Goal: Task Accomplishment & Management: Use online tool/utility

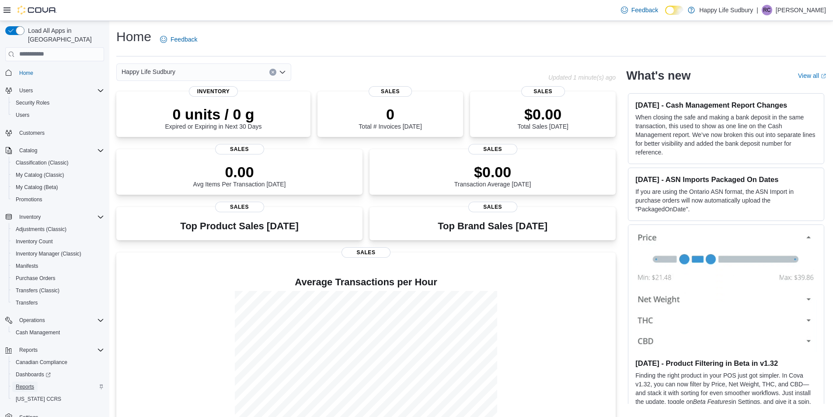
click at [28, 383] on span "Reports" at bounding box center [25, 386] width 18 height 7
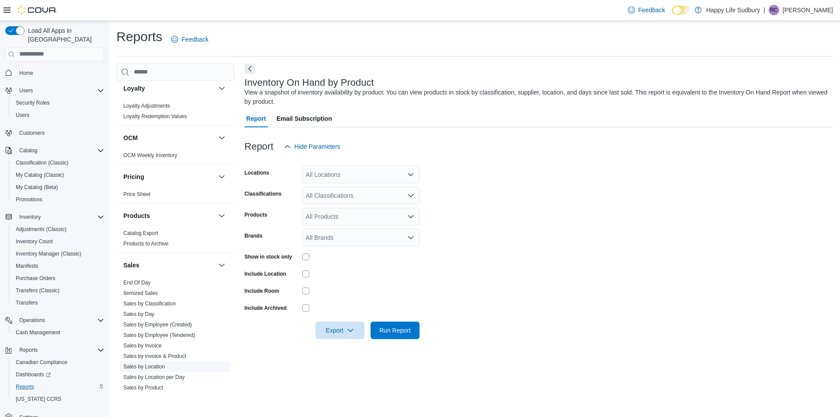
scroll to position [612, 0]
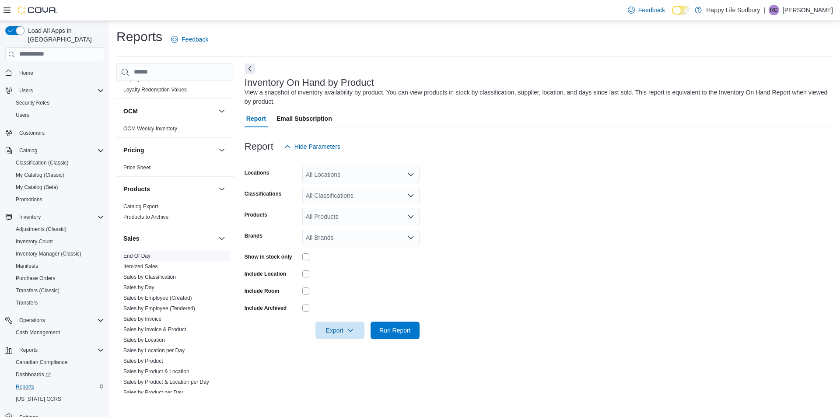
click at [140, 253] on link "End Of Day" at bounding box center [136, 256] width 27 height 6
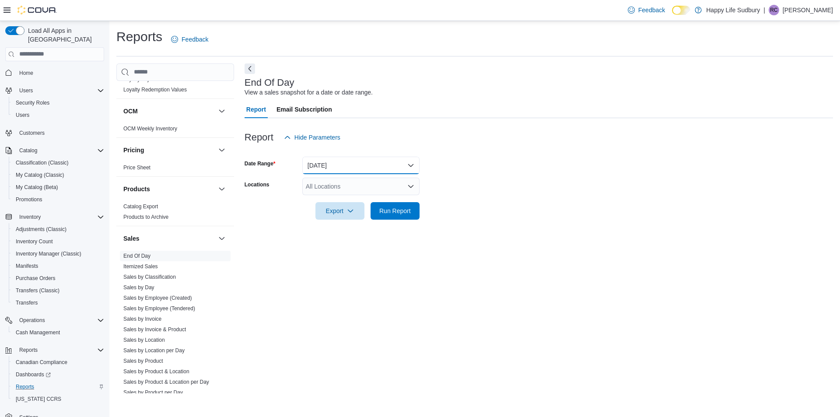
click at [367, 167] on button "Today" at bounding box center [360, 165] width 117 height 17
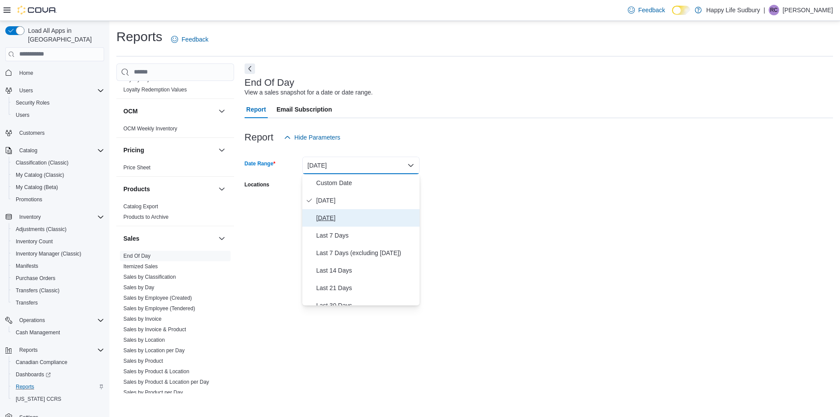
click at [339, 215] on span "Yesterday" at bounding box center [366, 218] width 100 height 10
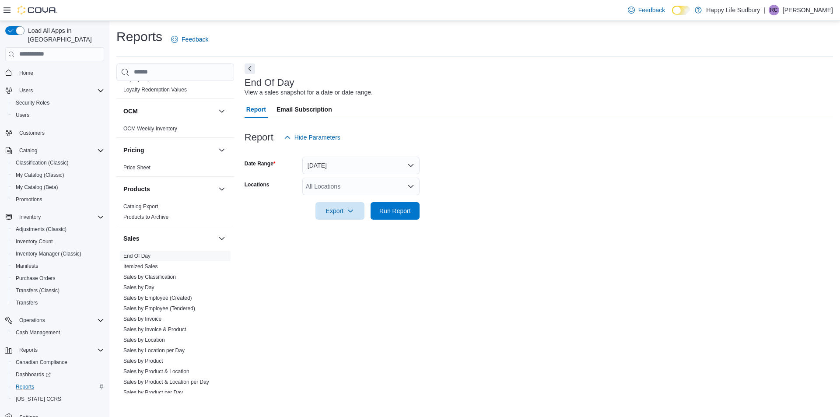
click at [562, 167] on form "Date Range Yesterday Locations All Locations Export Run Report" at bounding box center [539, 182] width 588 height 73
click at [330, 186] on div "All Locations" at bounding box center [360, 186] width 117 height 17
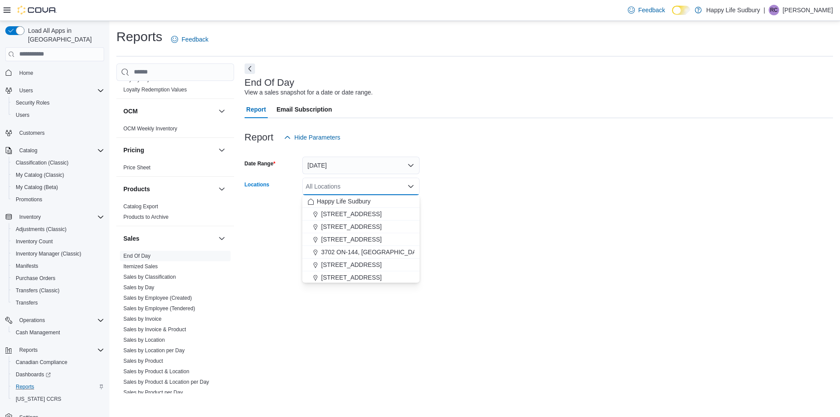
drag, startPoint x: 337, startPoint y: 213, endPoint x: 441, endPoint y: 202, distance: 105.1
click at [338, 212] on span "1021 KINGSWAY UNIT 3, SUDBURY" at bounding box center [351, 214] width 60 height 9
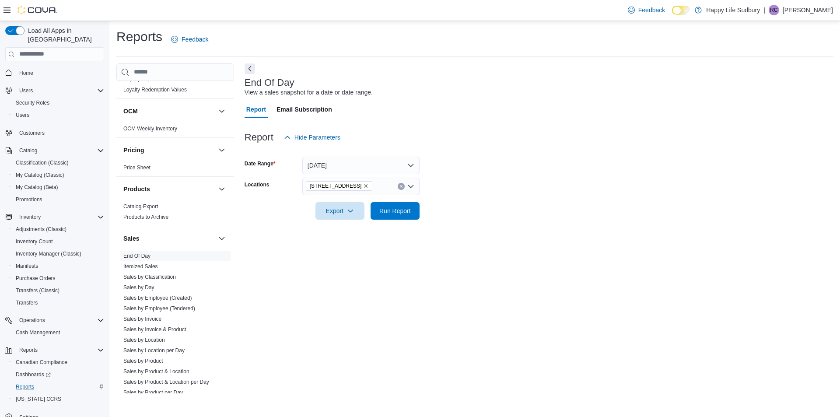
click at [521, 185] on form "Date Range Yesterday Locations 1021 KINGSWAY UNIT 3, SUDBURY Export Run Report" at bounding box center [539, 182] width 588 height 73
click at [334, 213] on span "Export" at bounding box center [340, 210] width 38 height 17
click at [340, 250] on button "Export to Pdf" at bounding box center [341, 245] width 50 height 17
